Goal: Task Accomplishment & Management: Use online tool/utility

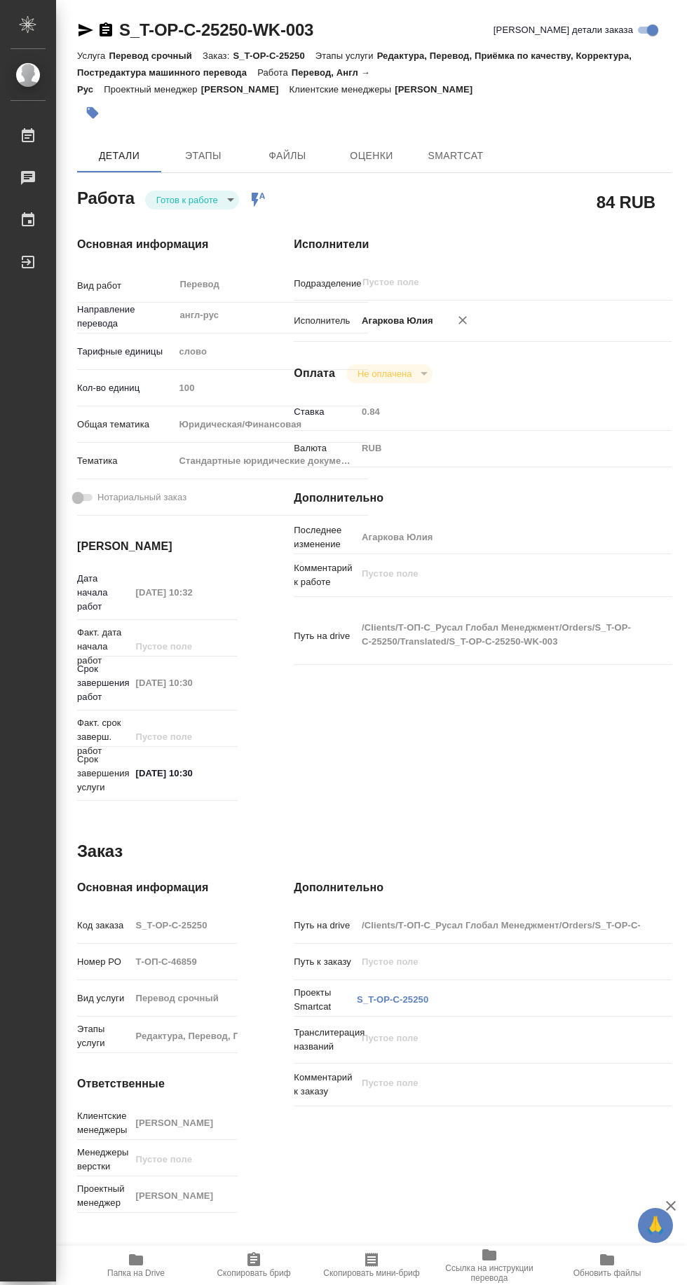
type textarea "x"
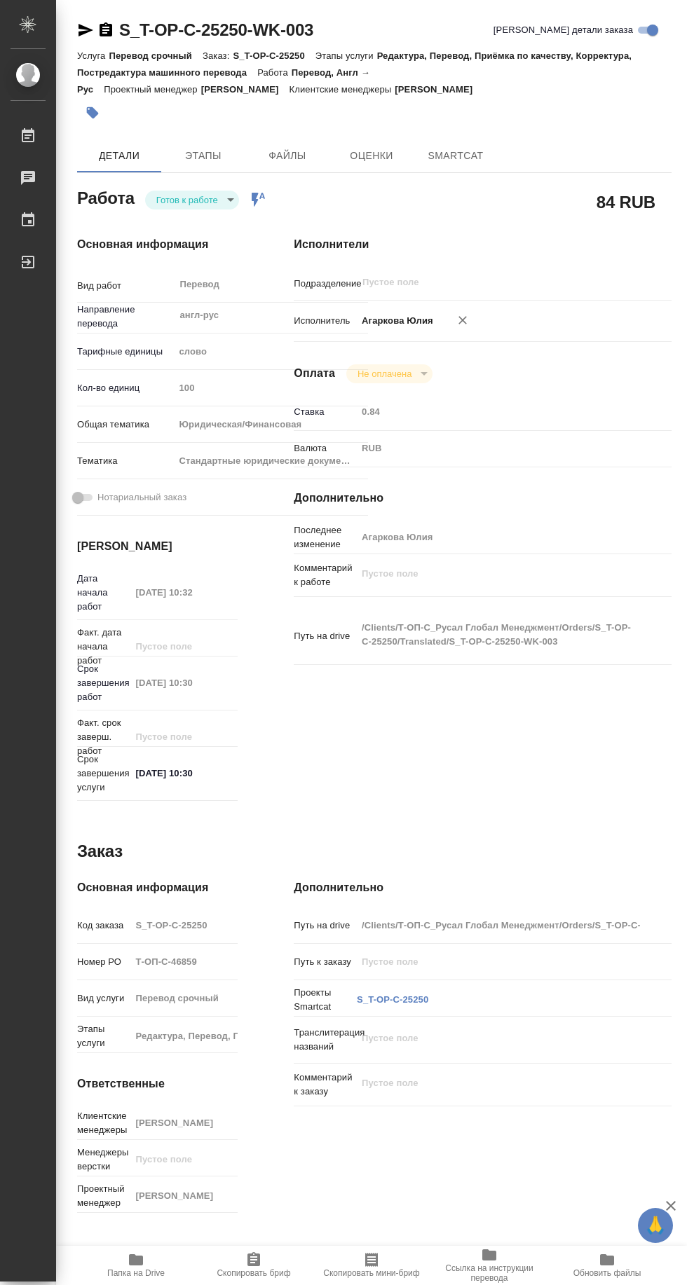
type textarea "x"
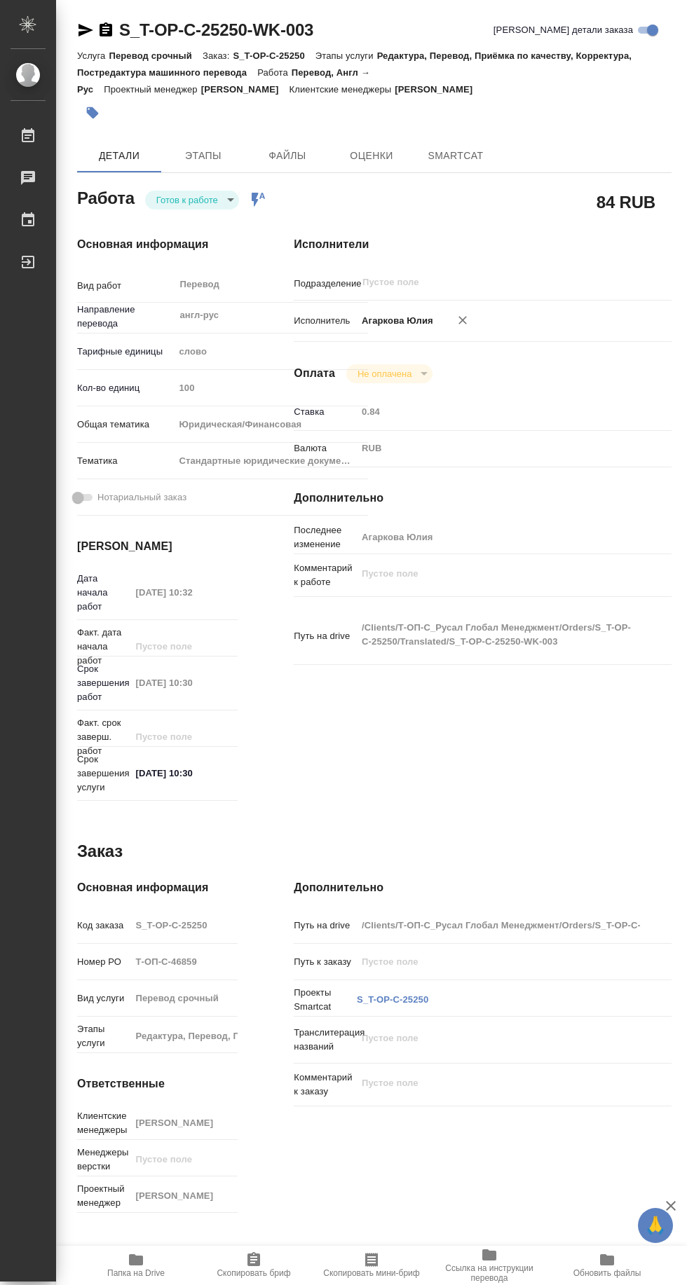
type textarea "x"
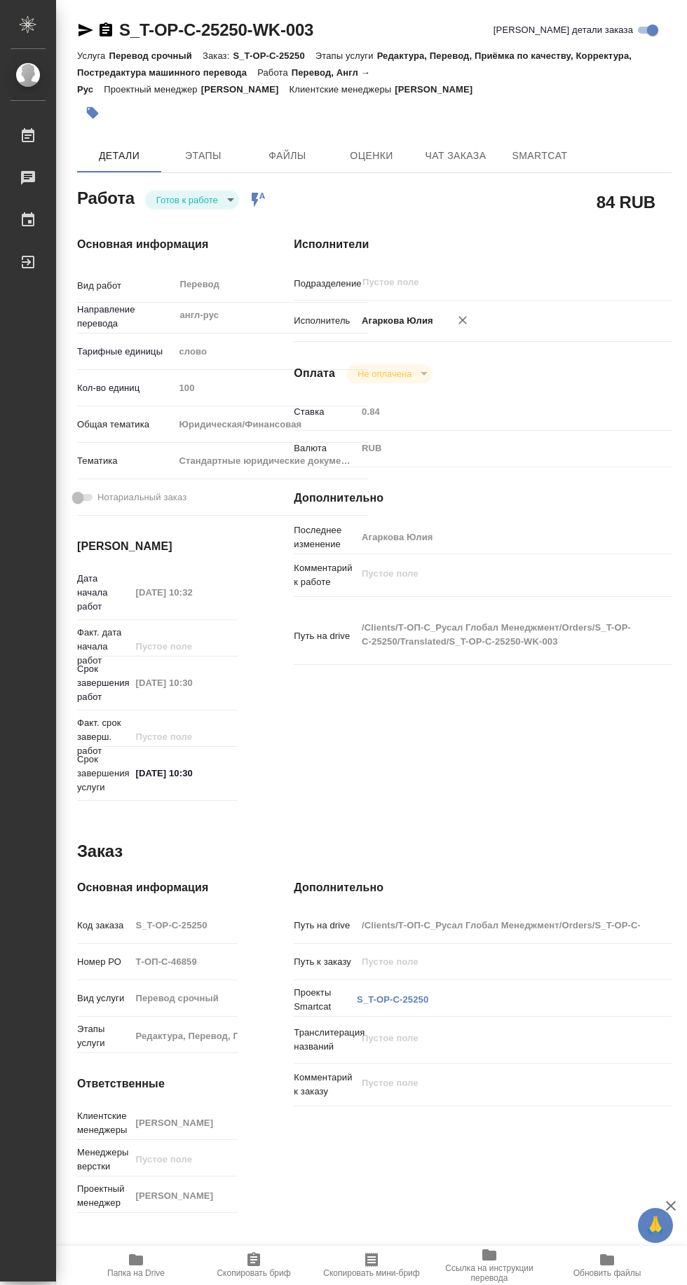
scroll to position [95, 0]
click at [146, 1273] on span "Папка на Drive" at bounding box center [135, 1274] width 57 height 10
type textarea "x"
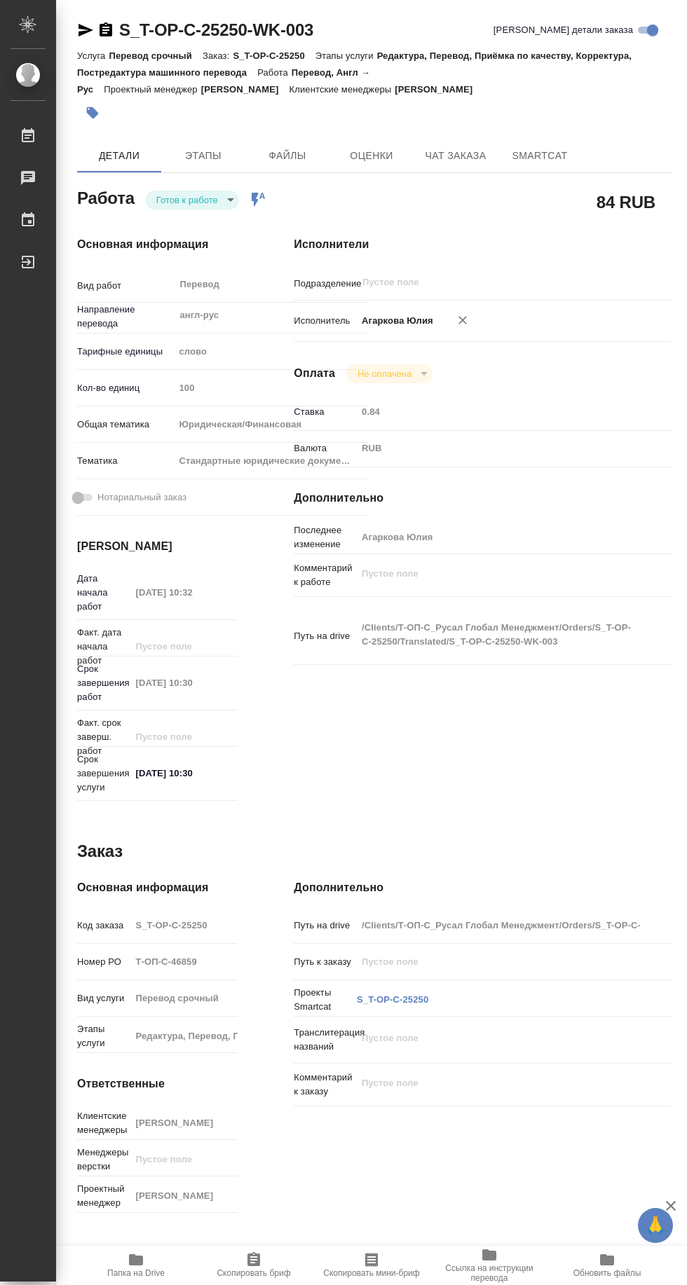
type textarea "x"
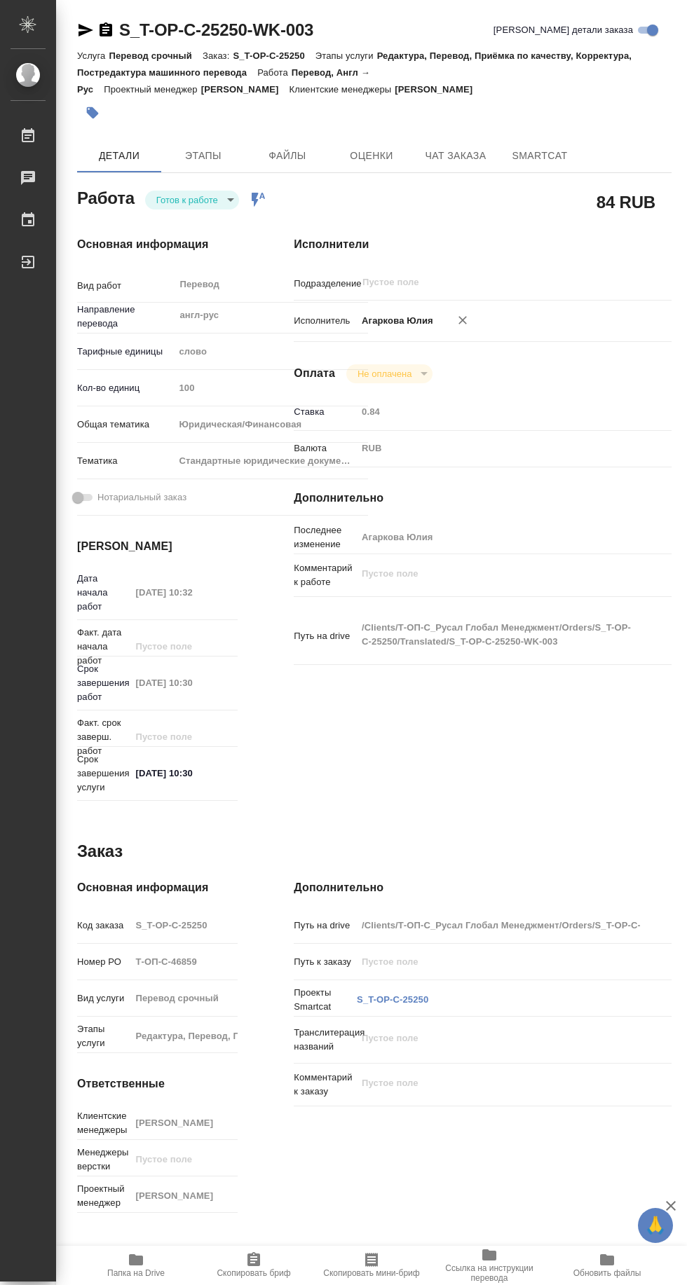
type textarea "x"
